Goal: Contribute content

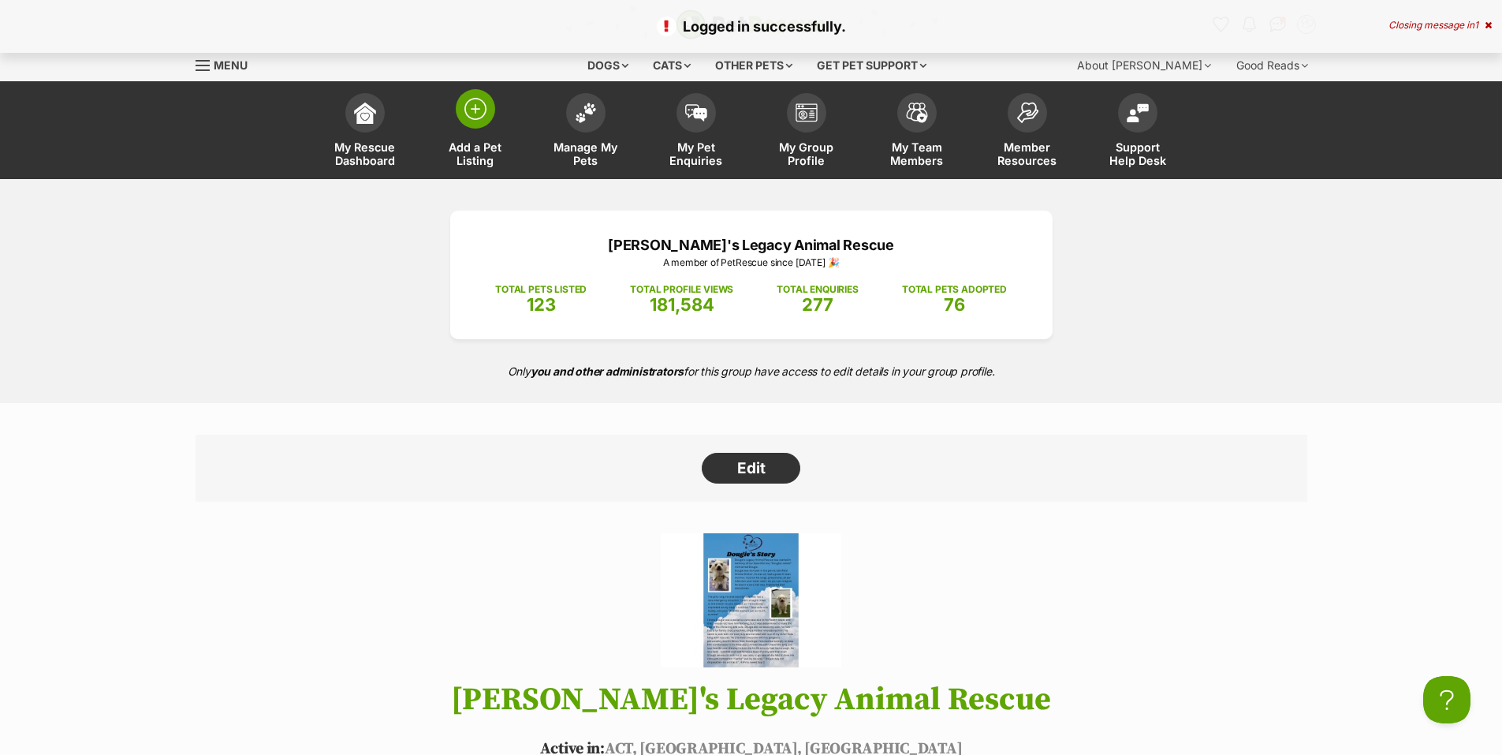
click at [466, 125] on span at bounding box center [475, 108] width 39 height 39
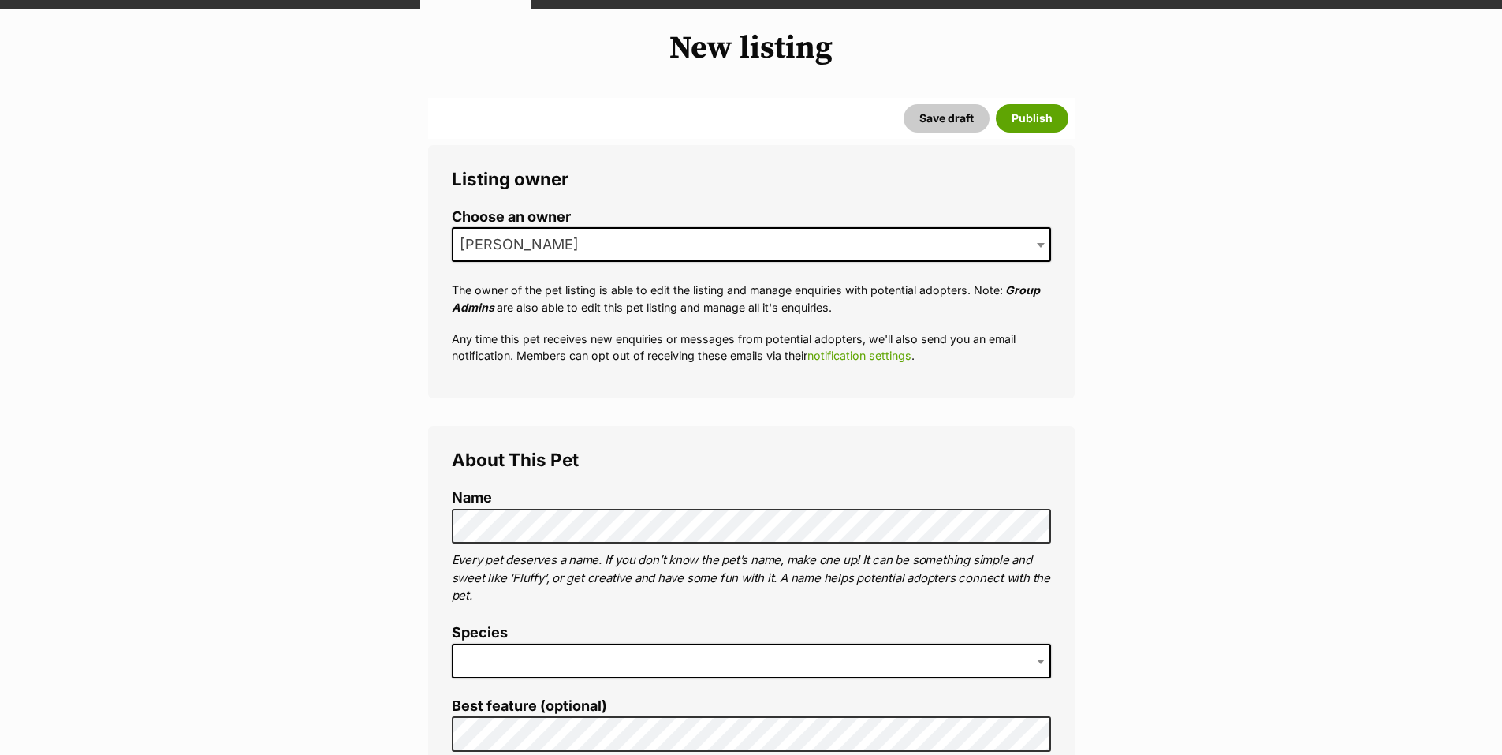
scroll to position [289, 0]
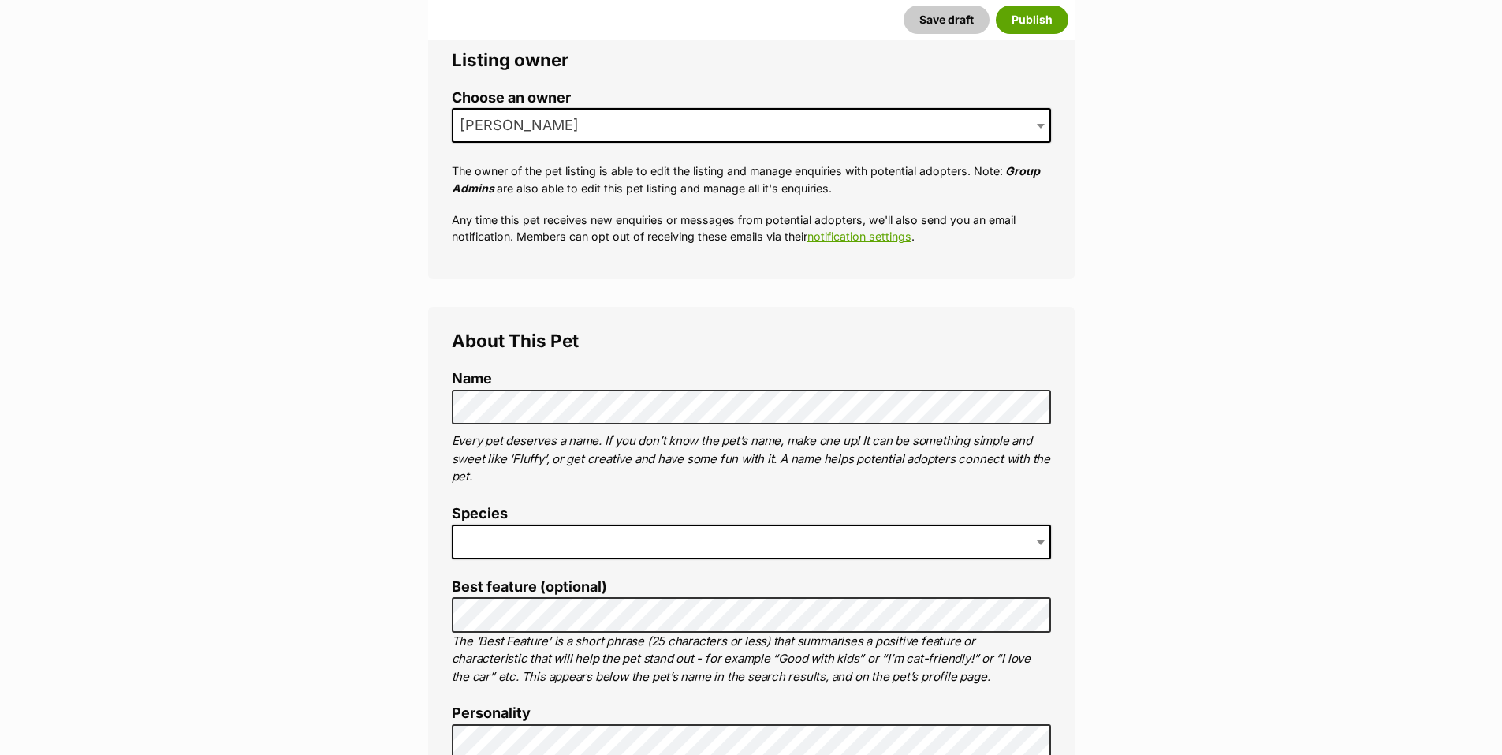
click at [553, 544] on span at bounding box center [751, 541] width 599 height 35
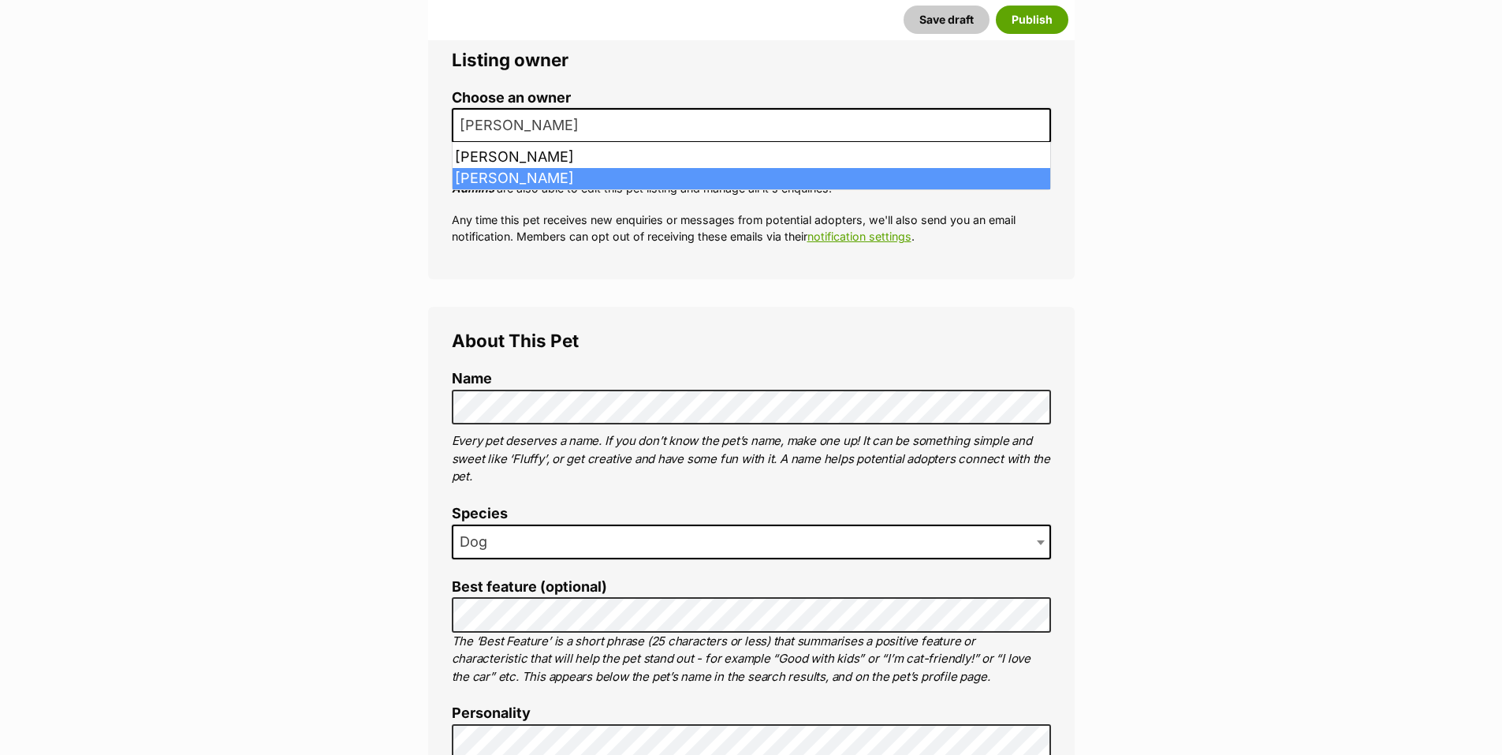
click at [608, 117] on span "[PERSON_NAME]" at bounding box center [751, 125] width 599 height 35
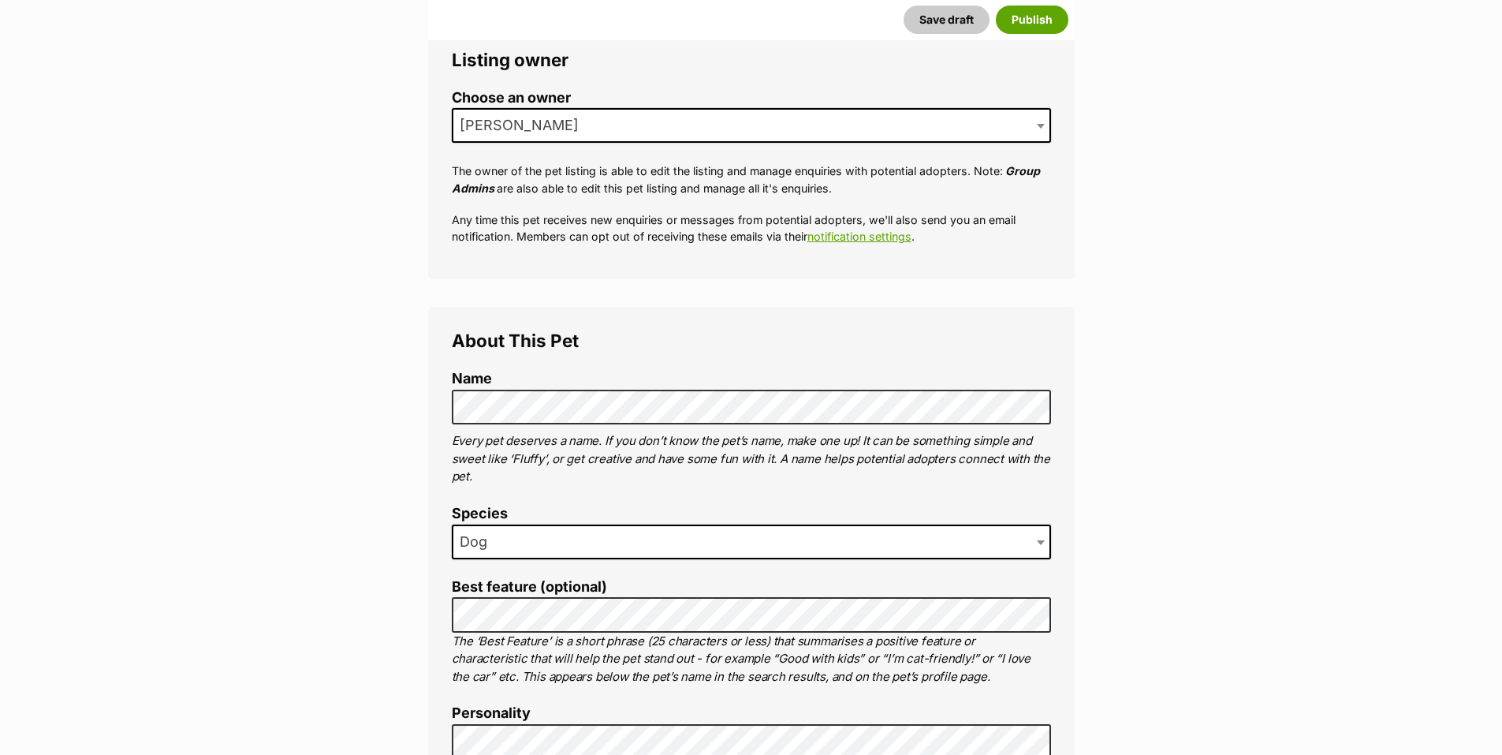
click at [608, 117] on span "[PERSON_NAME]" at bounding box center [751, 125] width 599 height 35
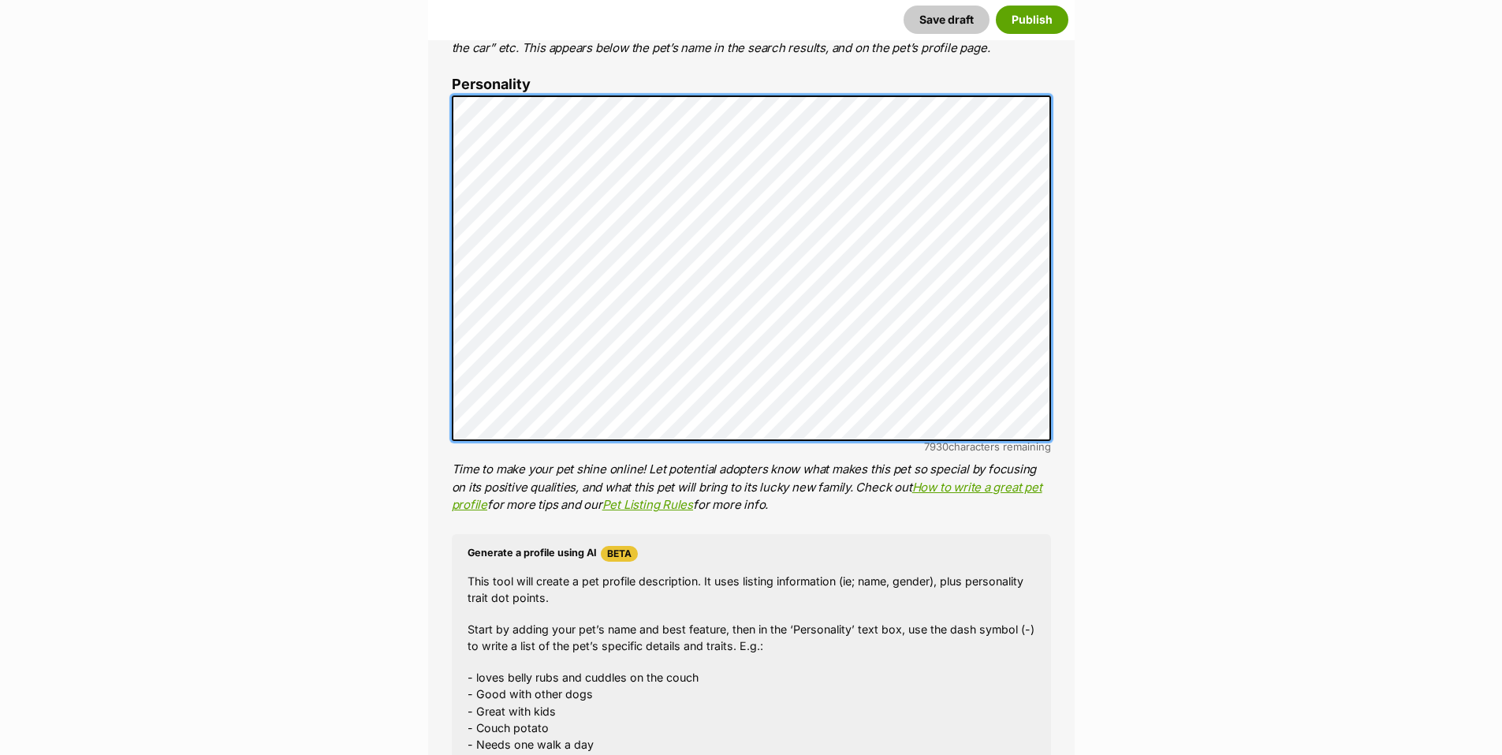
scroll to position [1157, 0]
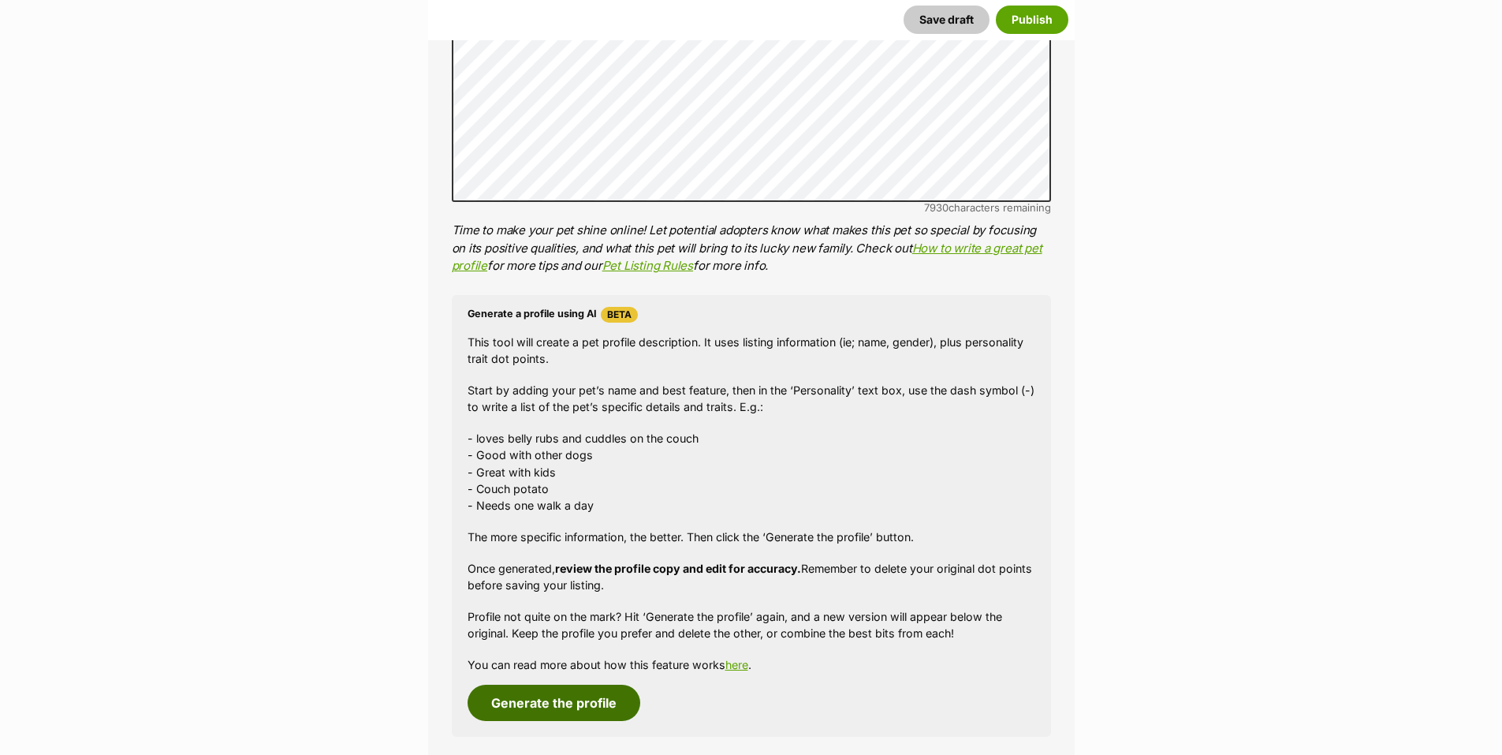
click at [550, 699] on button "Generate the profile" at bounding box center [554, 703] width 173 height 36
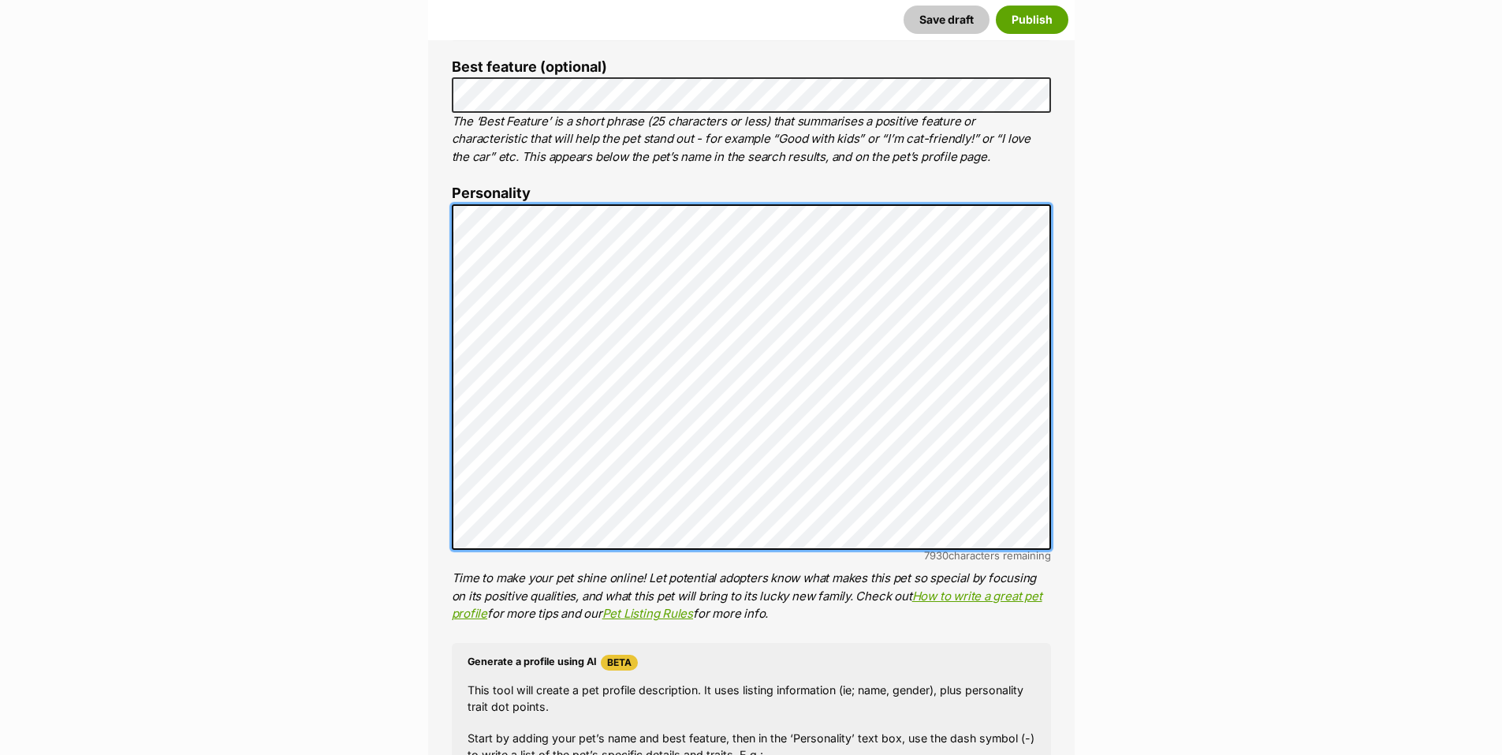
scroll to position [0, 0]
